Goal: Task Accomplishment & Management: Manage account settings

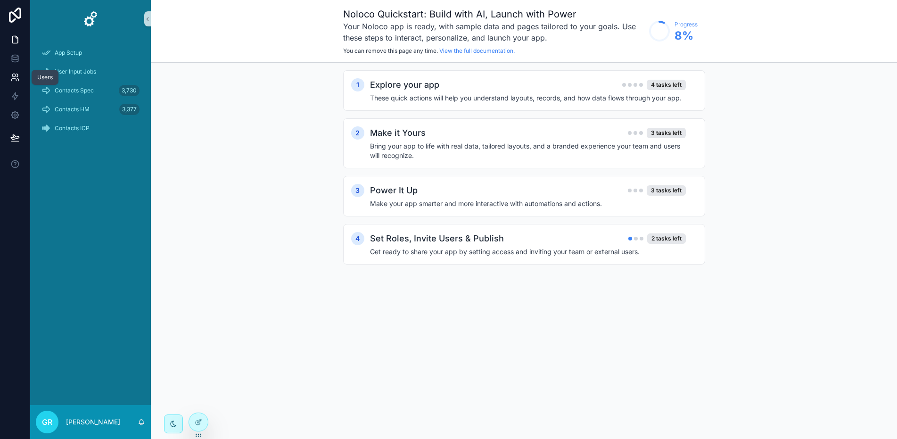
click at [17, 76] on icon at bounding box center [17, 75] width 1 height 3
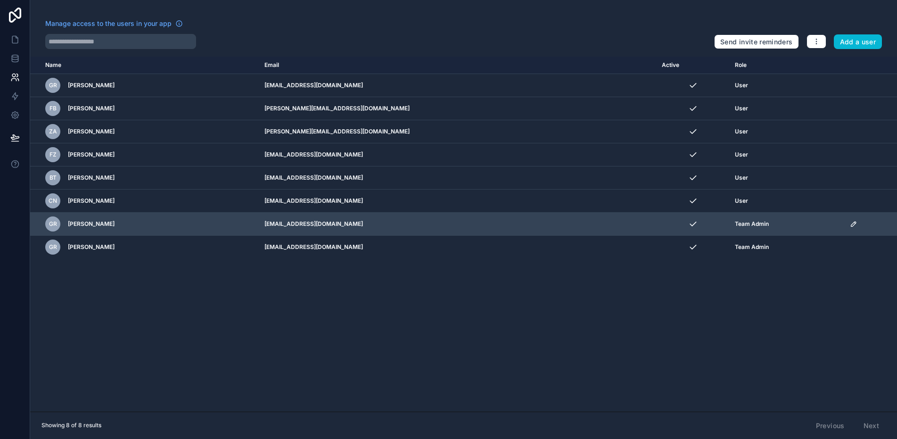
click at [850, 225] on icon "scrollable content" at bounding box center [854, 224] width 8 height 8
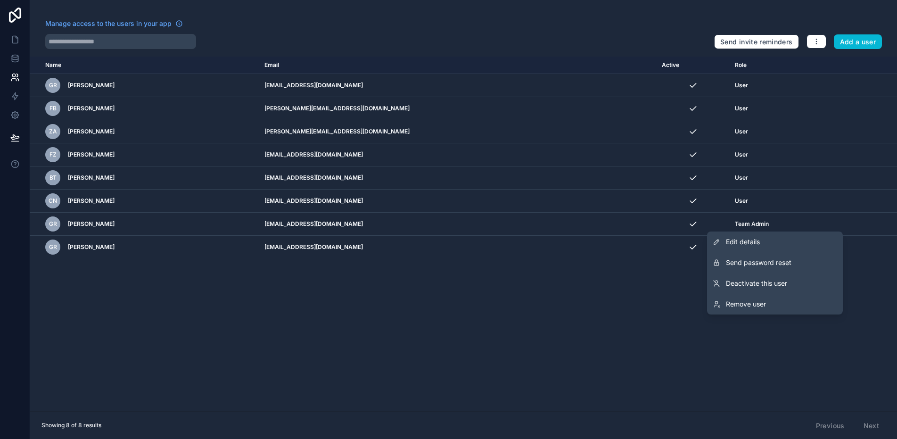
click at [619, 312] on div "Name Email Active Role [DOMAIN_NAME] GR [PERSON_NAME] [PERSON_NAME][EMAIL_ADDRE…" at bounding box center [463, 234] width 867 height 355
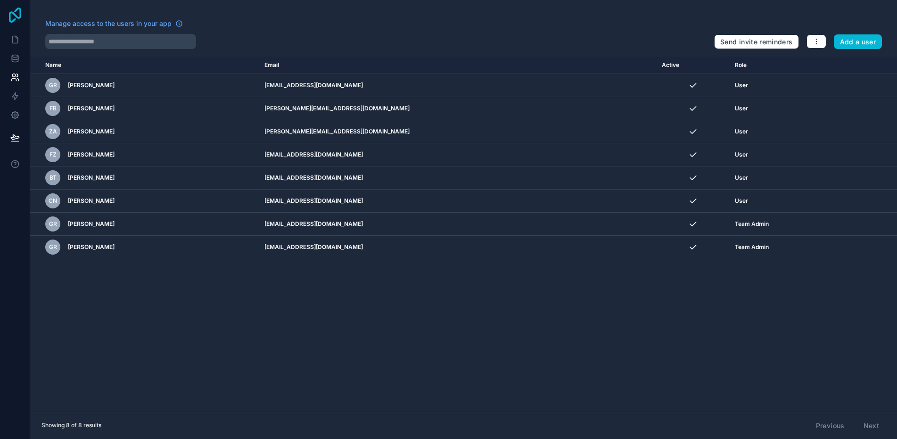
click at [13, 8] on icon at bounding box center [15, 15] width 19 height 15
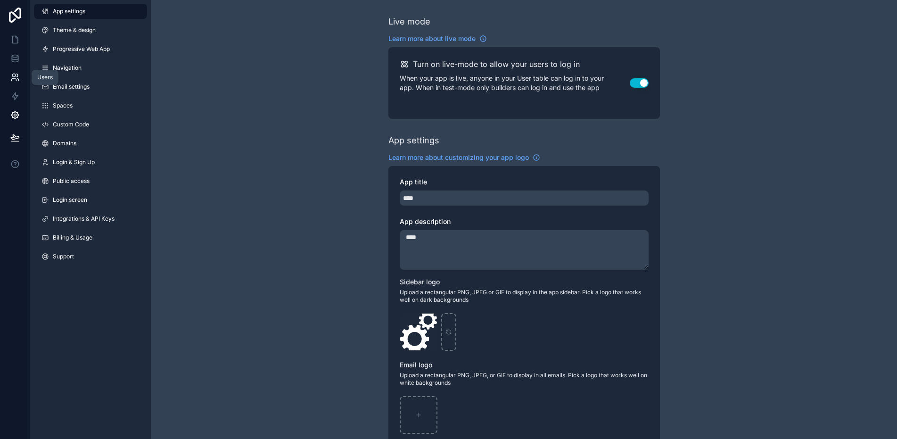
click at [11, 75] on icon at bounding box center [14, 77] width 9 height 9
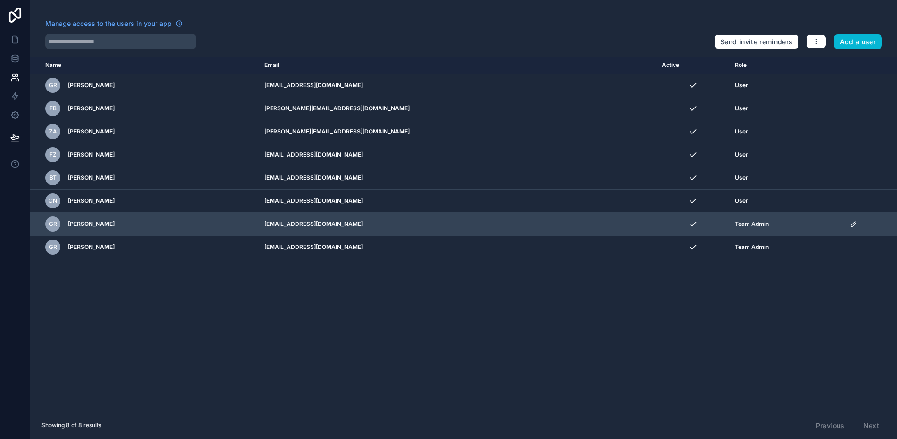
click at [847, 228] on td "scrollable content" at bounding box center [871, 224] width 53 height 23
click at [852, 225] on icon "scrollable content" at bounding box center [854, 224] width 5 height 5
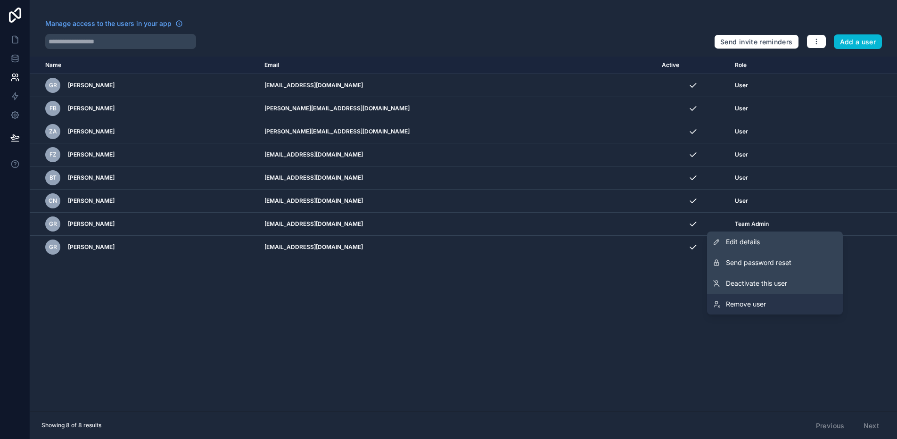
click at [753, 303] on span "Remove user" at bounding box center [746, 303] width 40 height 9
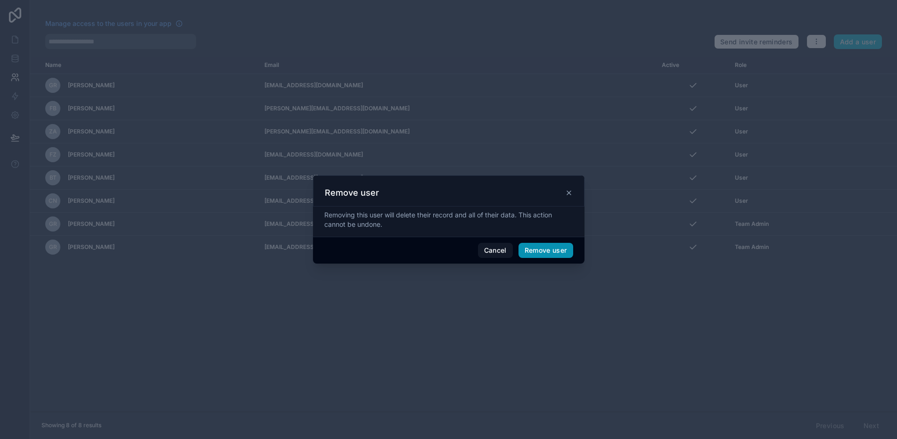
click at [547, 250] on button "Remove user" at bounding box center [546, 250] width 55 height 15
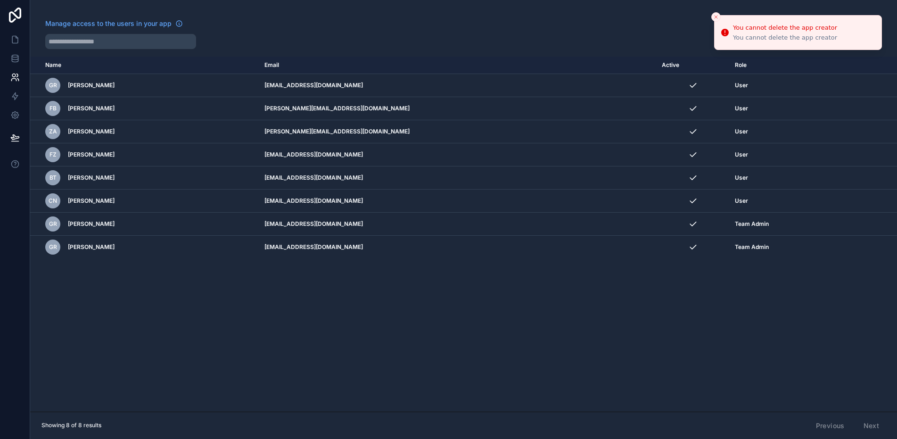
click at [715, 16] on icon "Close toast" at bounding box center [716, 17] width 6 height 6
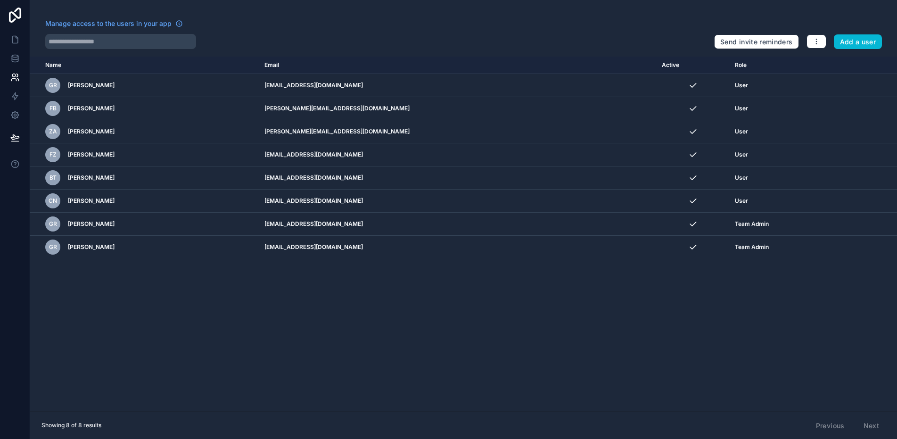
click at [572, 22] on div "Manage access to the users in your app" at bounding box center [376, 26] width 662 height 15
click at [117, 23] on span "Manage access to the users in your app" at bounding box center [108, 23] width 126 height 9
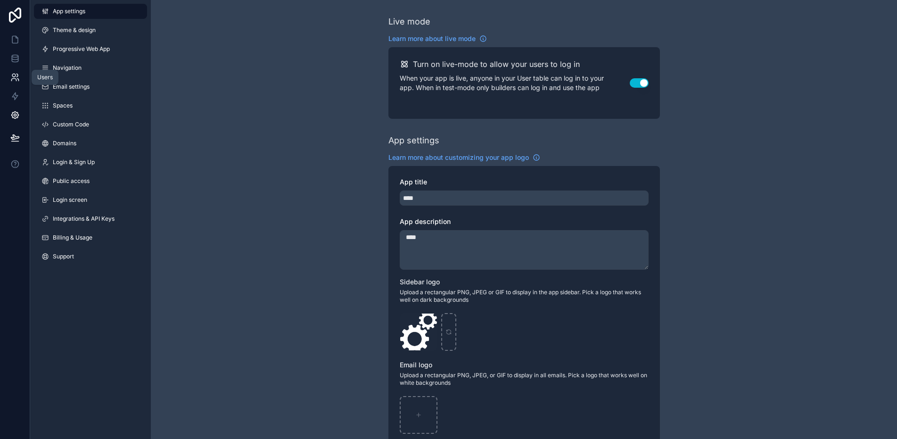
click at [18, 77] on icon at bounding box center [14, 77] width 9 height 9
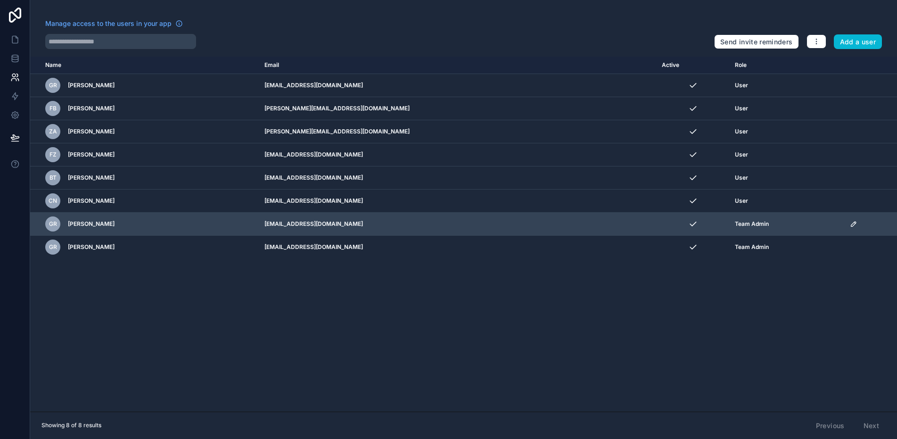
click at [850, 224] on icon "scrollable content" at bounding box center [854, 224] width 8 height 8
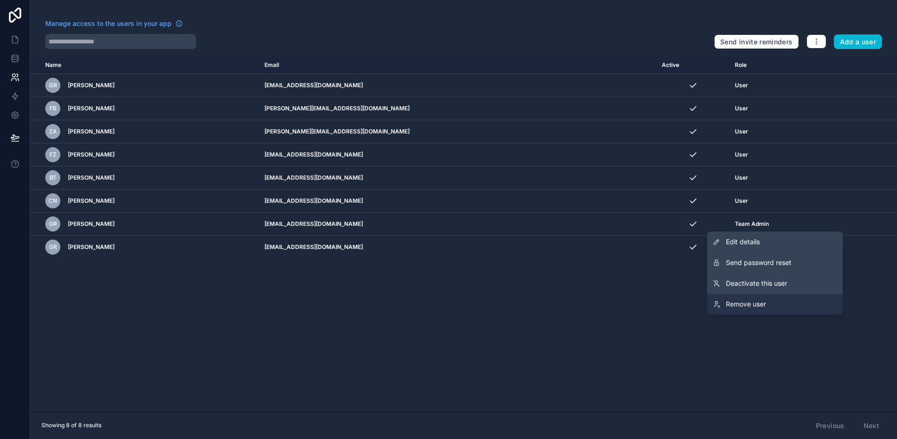
click at [758, 306] on span "Remove user" at bounding box center [746, 303] width 40 height 9
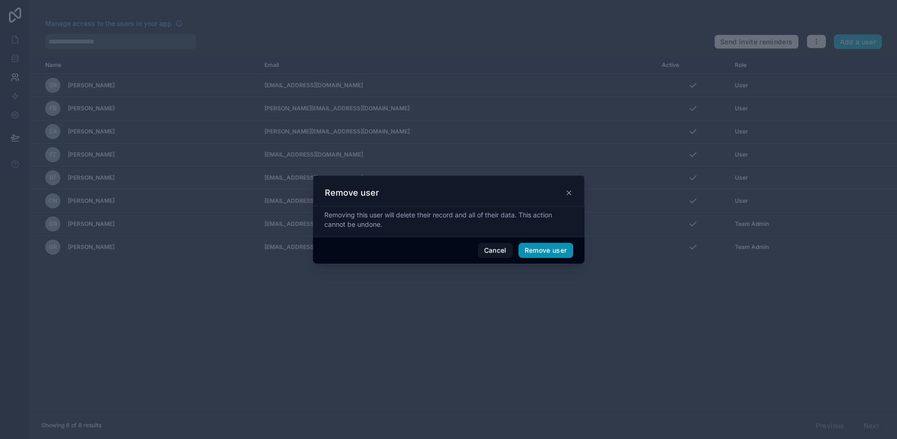
click at [545, 252] on button "Remove user" at bounding box center [546, 250] width 55 height 15
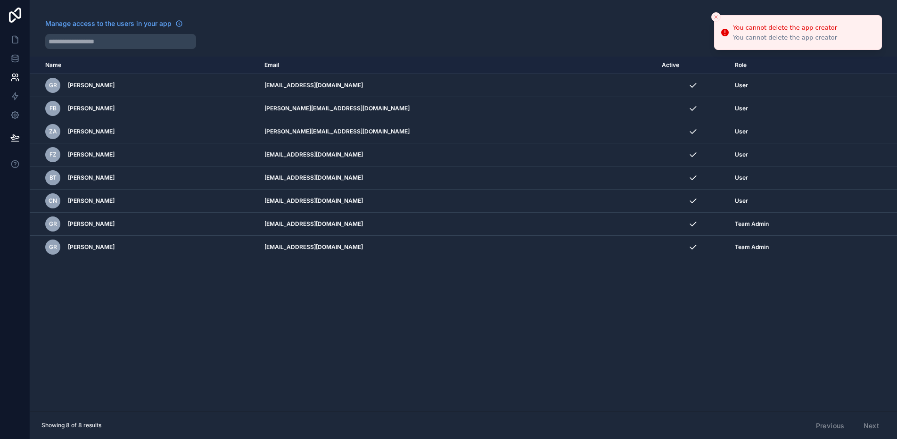
click at [718, 19] on icon "Close toast" at bounding box center [716, 17] width 6 height 6
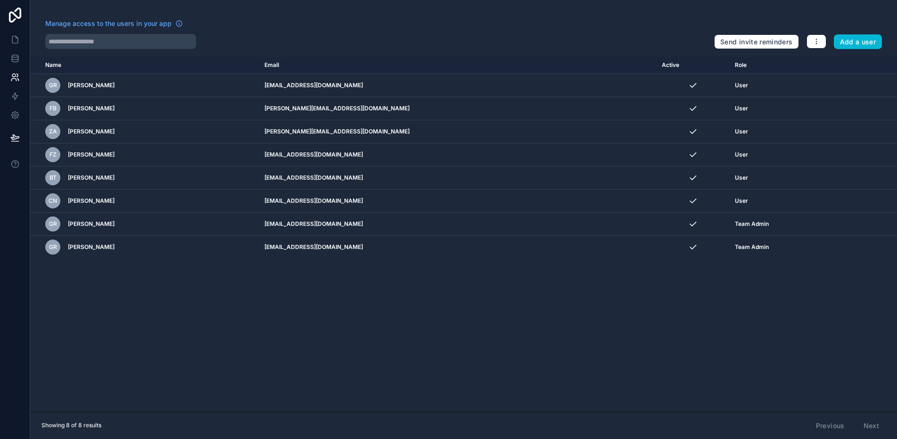
click at [227, 287] on div "Name Email Active Role [DOMAIN_NAME] GR [PERSON_NAME] [PERSON_NAME][EMAIL_ADDRE…" at bounding box center [463, 234] width 867 height 355
click at [14, 12] on icon at bounding box center [15, 15] width 19 height 15
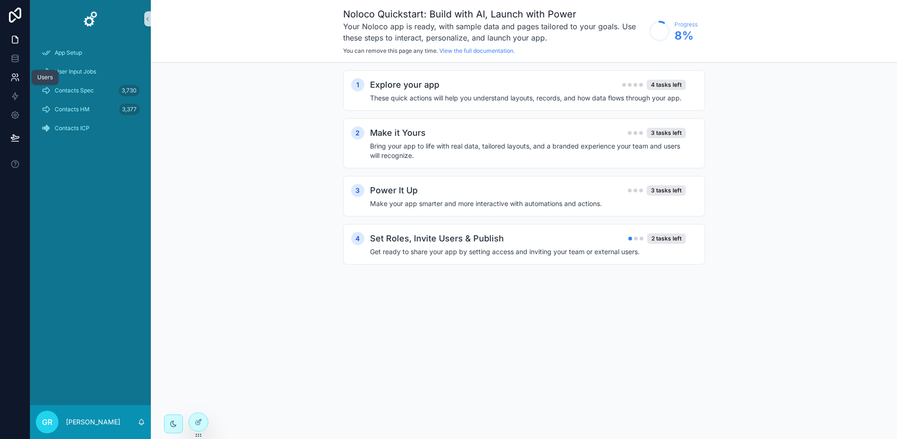
click at [16, 77] on icon at bounding box center [14, 77] width 9 height 9
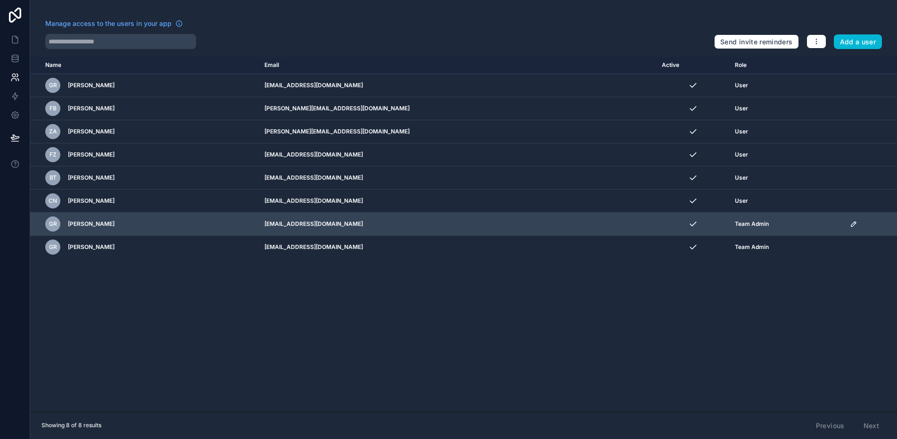
click at [850, 226] on icon "scrollable content" at bounding box center [854, 224] width 8 height 8
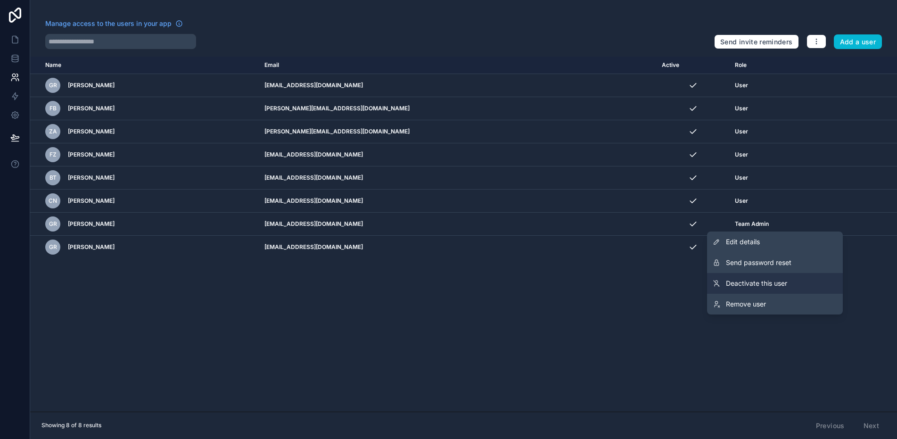
click at [761, 282] on span "Deactivate this user" at bounding box center [756, 283] width 61 height 9
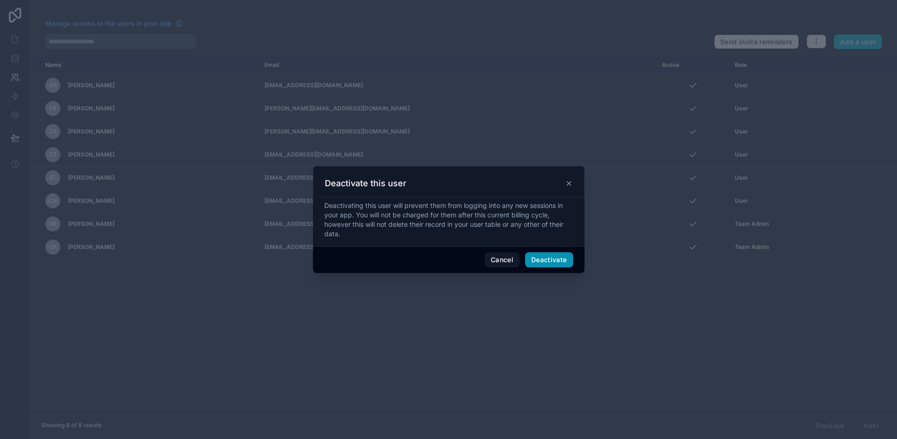
click at [559, 259] on button "Deactivate" at bounding box center [549, 259] width 48 height 15
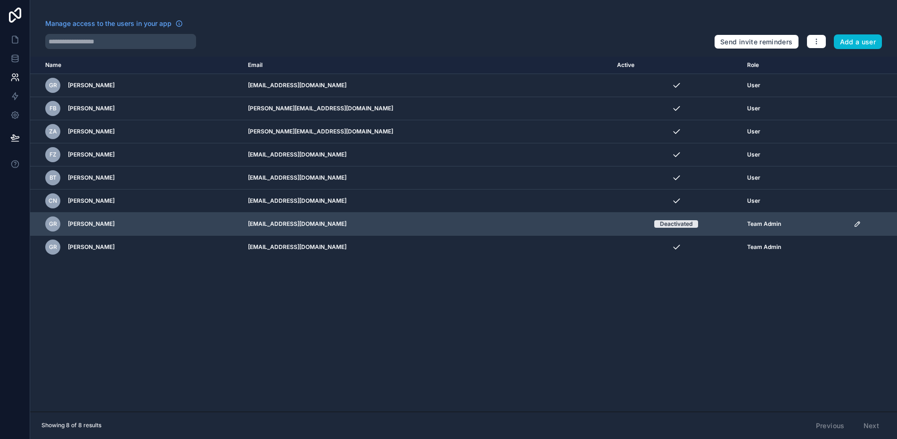
click at [855, 224] on icon "scrollable content" at bounding box center [857, 224] width 5 height 5
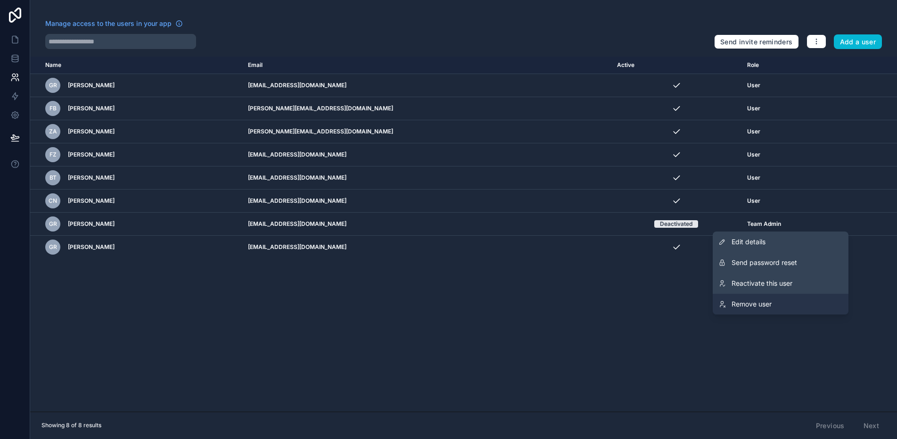
click at [760, 306] on span "Remove user" at bounding box center [752, 303] width 40 height 9
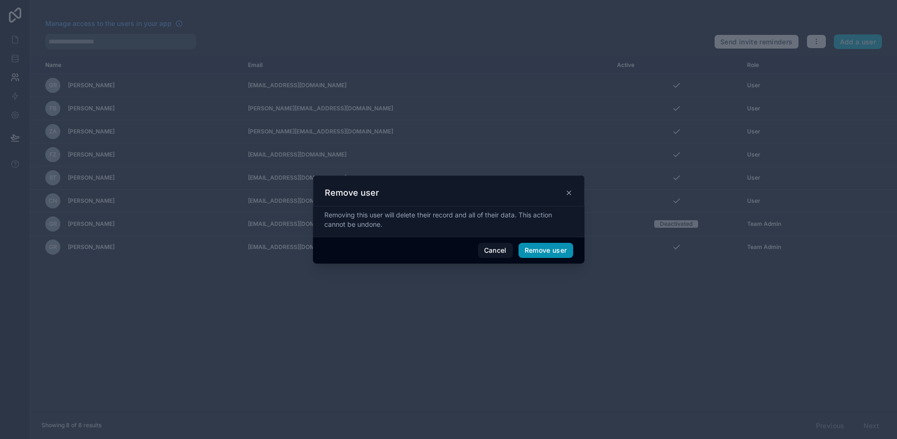
click at [537, 249] on button "Remove user" at bounding box center [546, 250] width 55 height 15
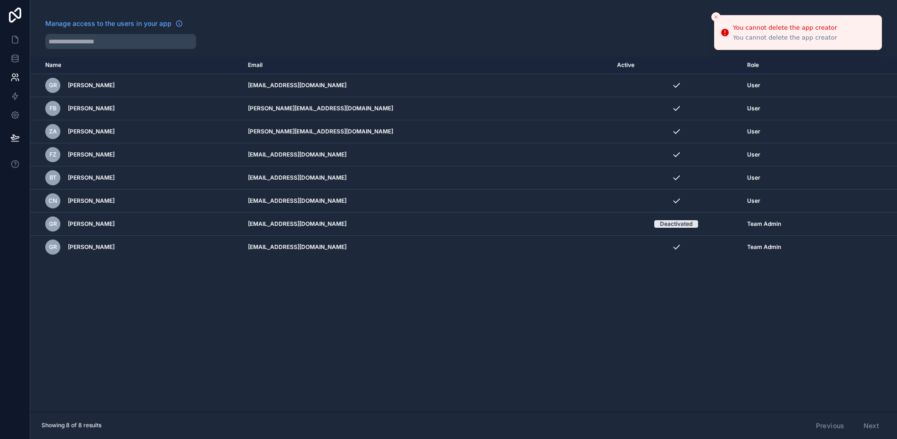
click at [715, 17] on icon "Close toast" at bounding box center [716, 17] width 6 height 6
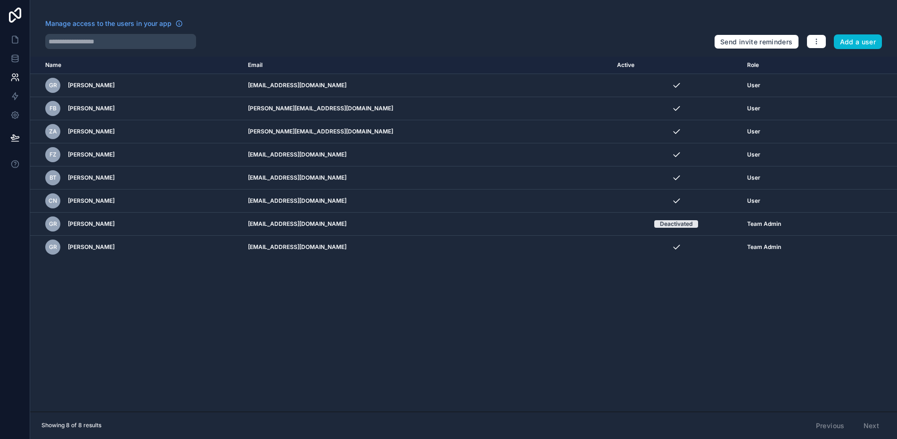
click at [615, 319] on div "Name Email Active Role userTable.email GR Grant Robertson grant@cogs-global.com…" at bounding box center [463, 234] width 867 height 355
click at [15, 111] on icon at bounding box center [14, 114] width 9 height 9
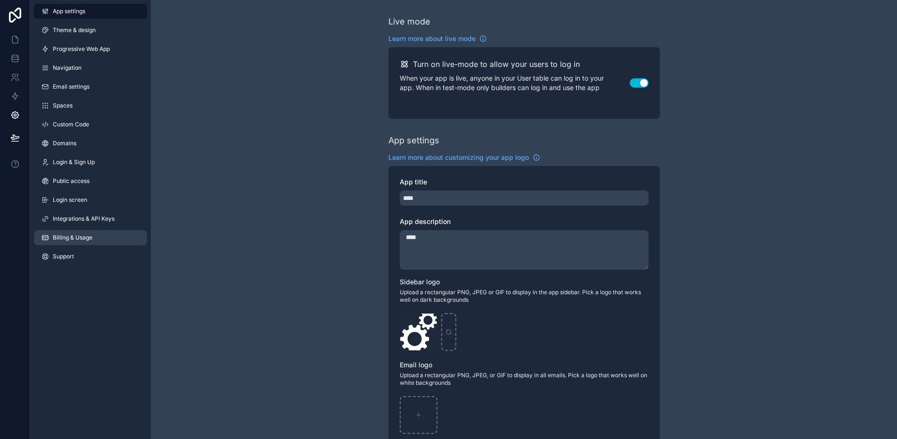
click at [84, 239] on span "Billing & Usage" at bounding box center [73, 238] width 40 height 8
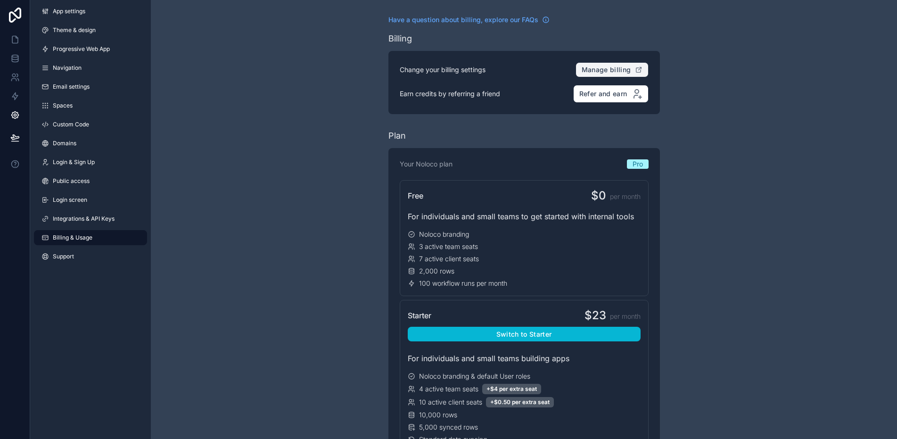
click at [608, 71] on span "Manage billing" at bounding box center [607, 70] width 50 height 8
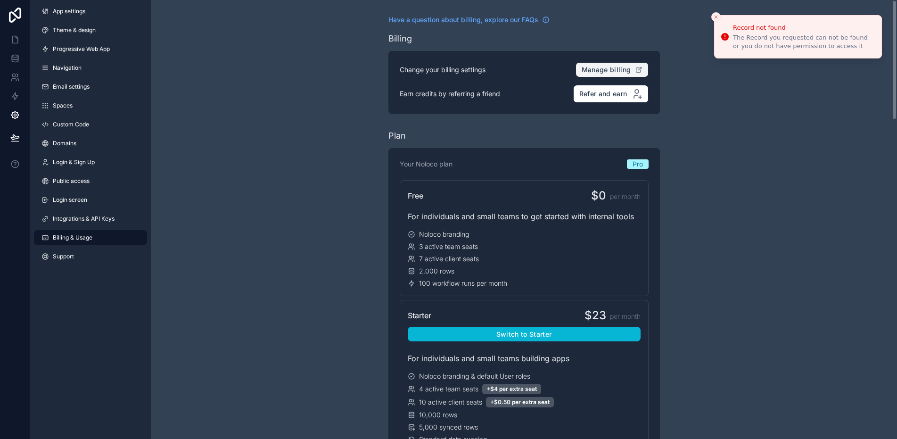
click at [714, 16] on icon "Close toast" at bounding box center [716, 17] width 6 height 6
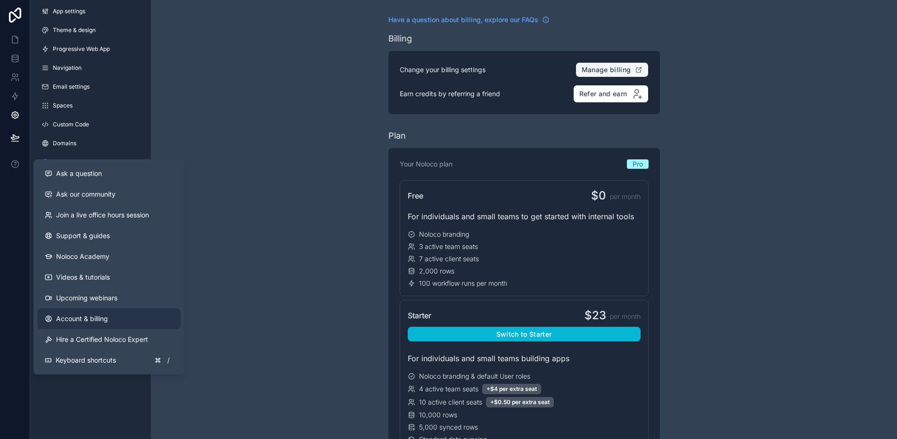
click at [101, 321] on span "Account & billing" at bounding box center [82, 318] width 52 height 9
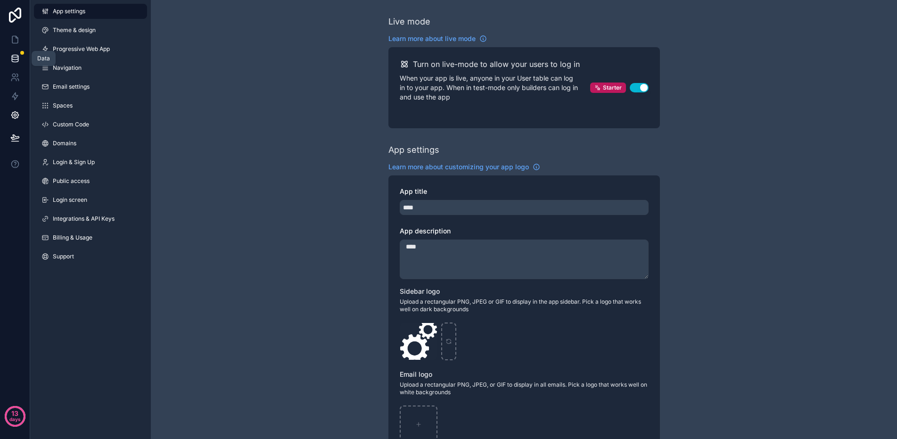
click at [16, 53] on link at bounding box center [15, 58] width 30 height 19
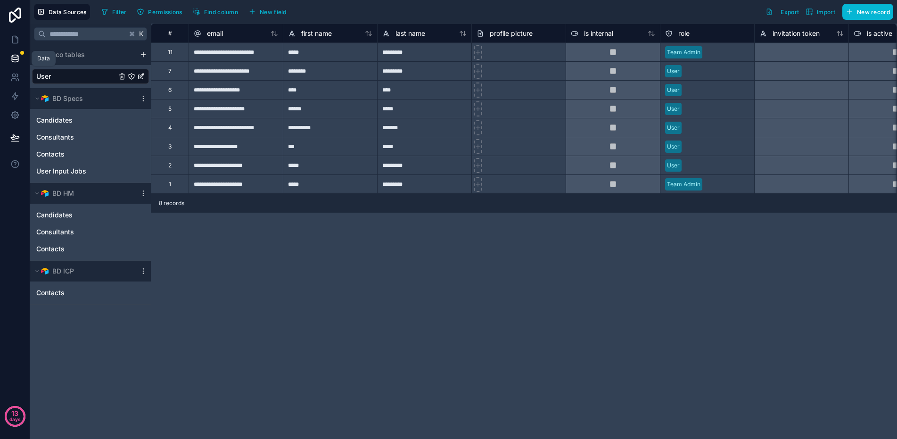
click at [16, 55] on icon at bounding box center [15, 56] width 6 height 2
click at [233, 184] on div "**********" at bounding box center [236, 183] width 94 height 19
click at [181, 183] on div "1" at bounding box center [170, 183] width 38 height 19
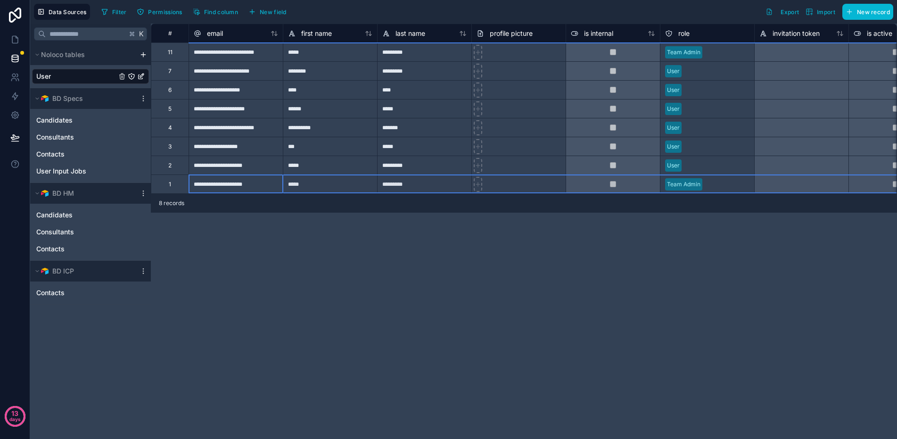
click at [173, 186] on div "1" at bounding box center [170, 183] width 38 height 19
click at [198, 226] on div "Delete row" at bounding box center [198, 225] width 48 height 10
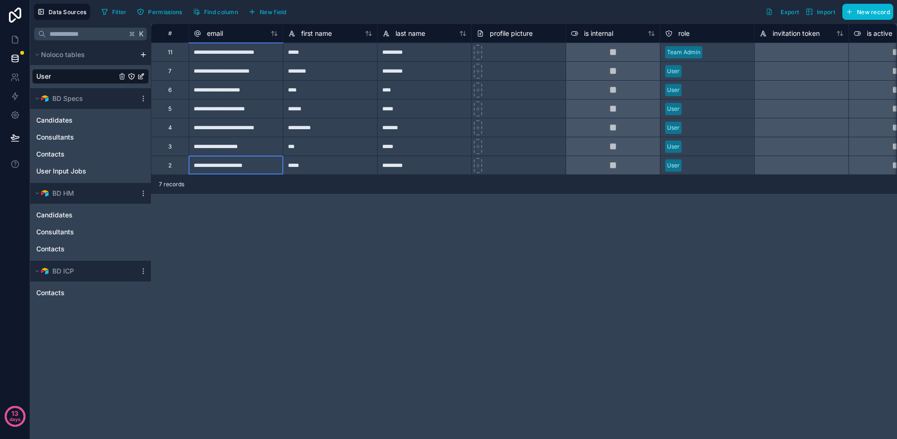
click at [198, 226] on div "**********" at bounding box center [524, 231] width 746 height 415
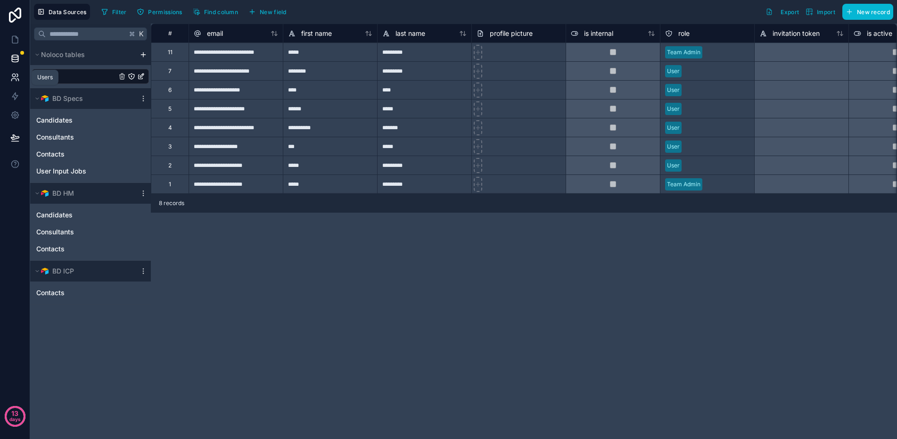
click at [17, 76] on icon at bounding box center [17, 75] width 1 height 3
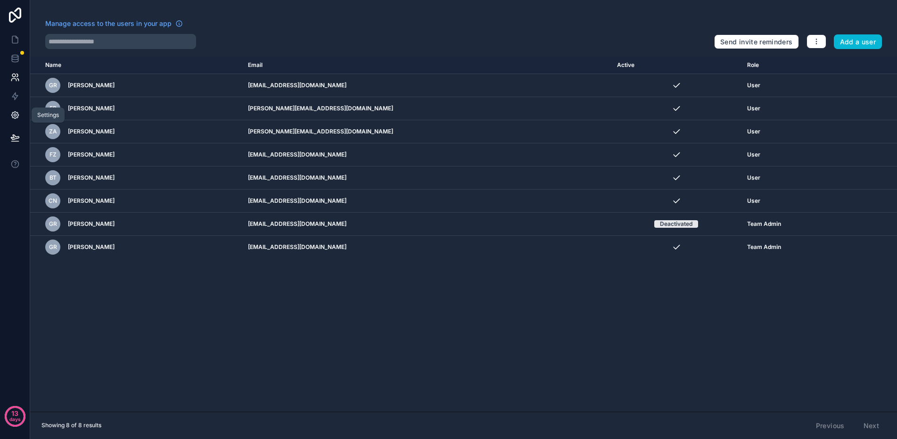
click at [12, 120] on link at bounding box center [15, 115] width 30 height 19
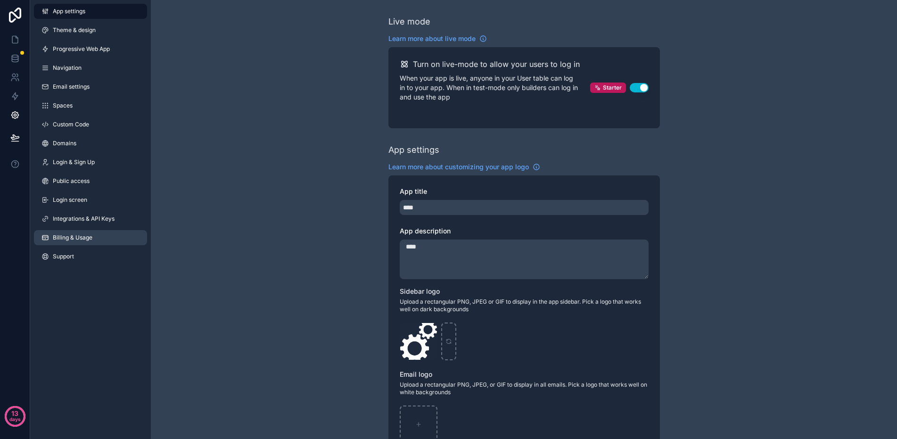
click at [79, 238] on span "Billing & Usage" at bounding box center [73, 238] width 40 height 8
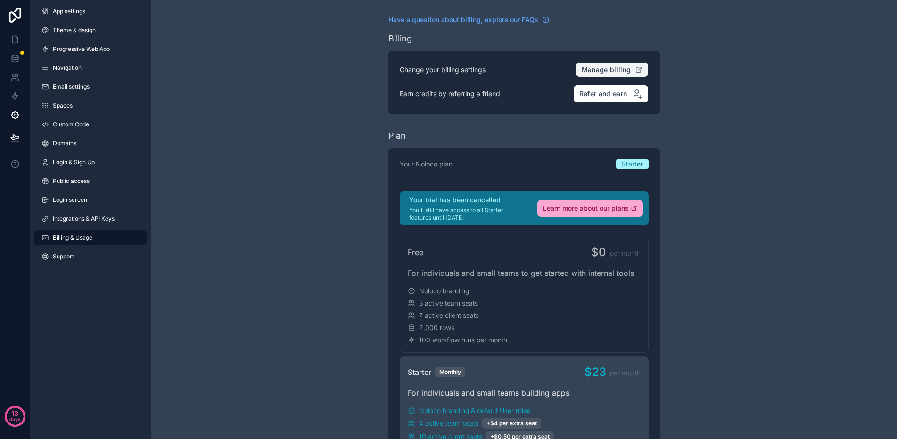
click at [609, 67] on span "Manage billing" at bounding box center [607, 70] width 50 height 8
